Goal: Transaction & Acquisition: Purchase product/service

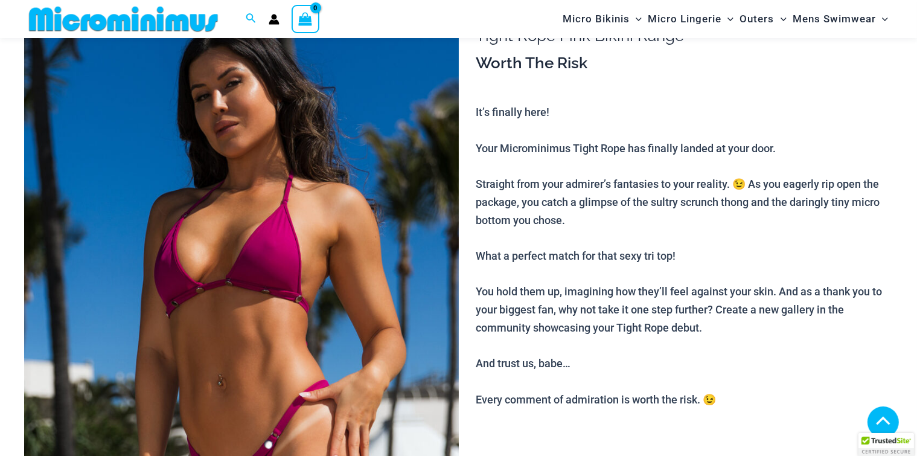
scroll to position [255, 0]
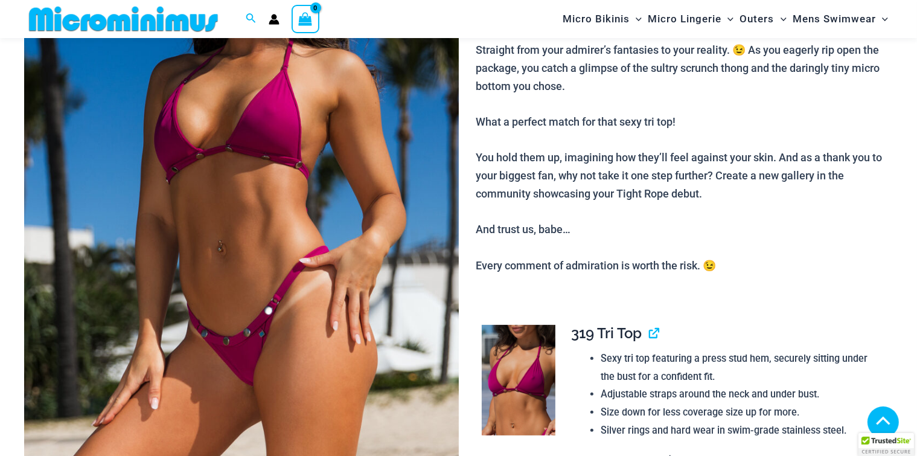
type input "**********"
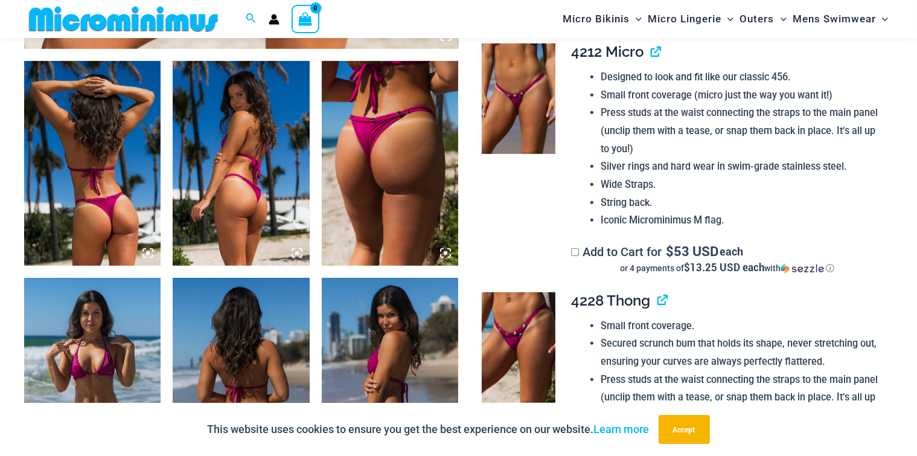
click at [149, 252] on icon at bounding box center [148, 253] width 4 height 4
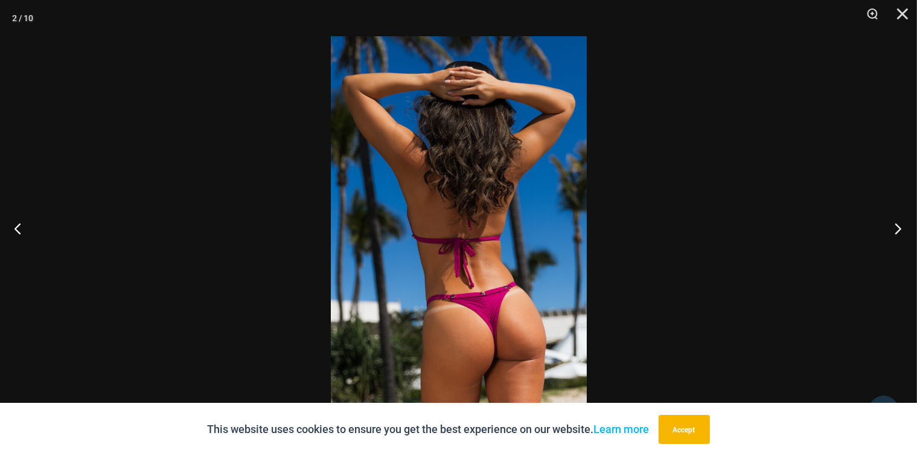
click at [896, 223] on button "Next" at bounding box center [894, 228] width 45 height 60
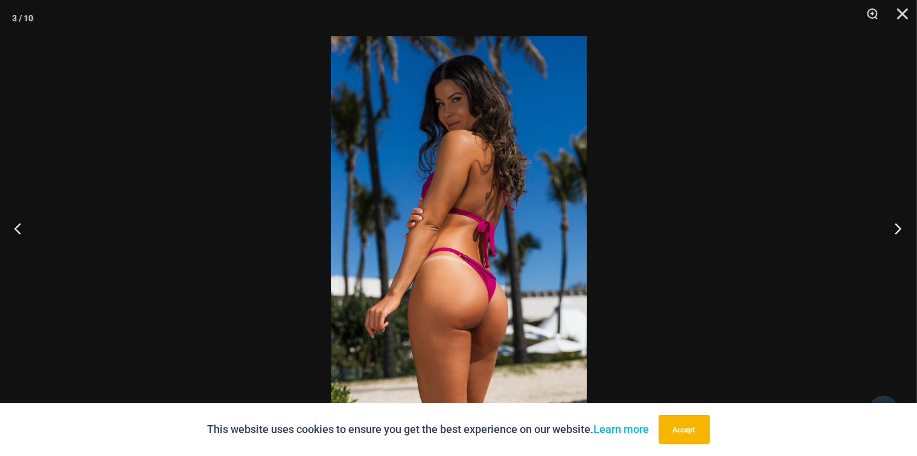
click at [896, 223] on button "Next" at bounding box center [894, 228] width 45 height 60
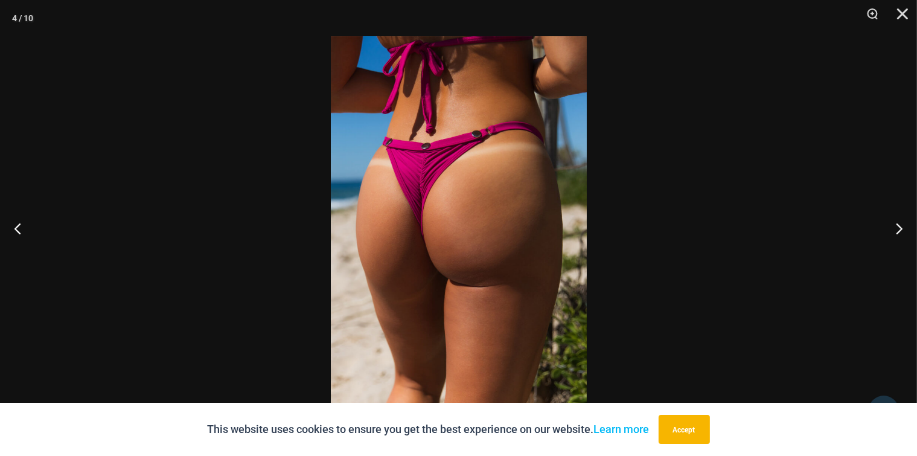
click at [685, 434] on button "Accept" at bounding box center [684, 429] width 51 height 29
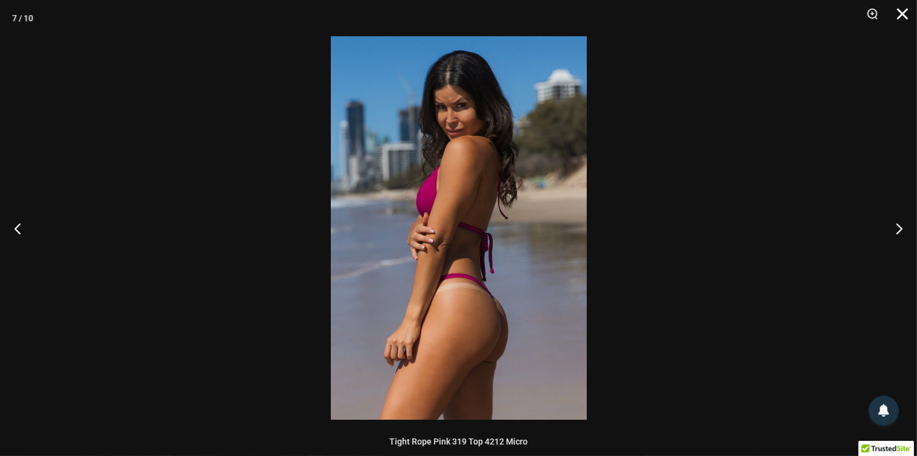
click at [898, 8] on button "Close" at bounding box center [898, 18] width 30 height 36
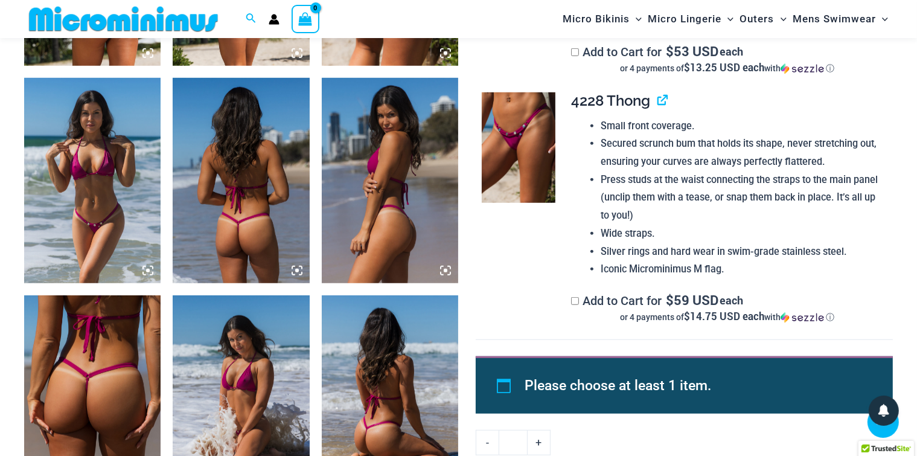
scroll to position [955, 0]
